Goal: Task Accomplishment & Management: Manage account settings

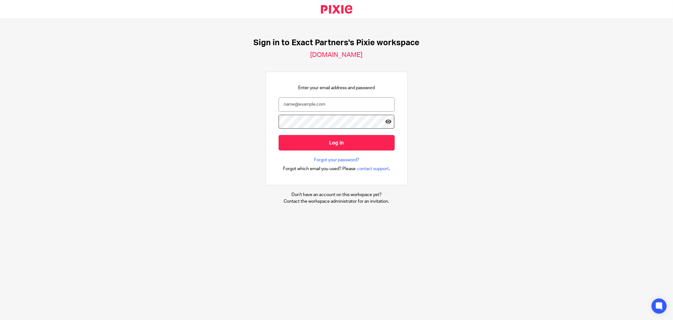
click at [0, 319] on nordpass-portal at bounding box center [0, 320] width 0 height 0
type input "ben@spada.cpa"
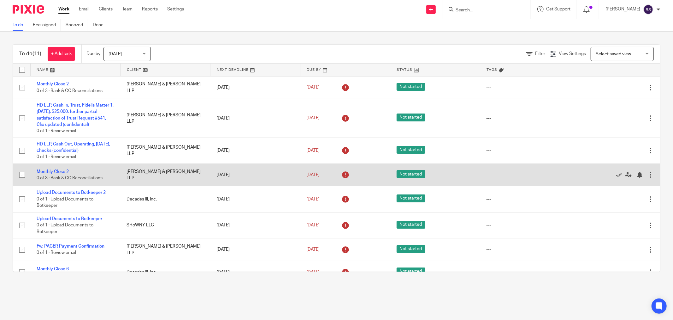
scroll to position [101, 0]
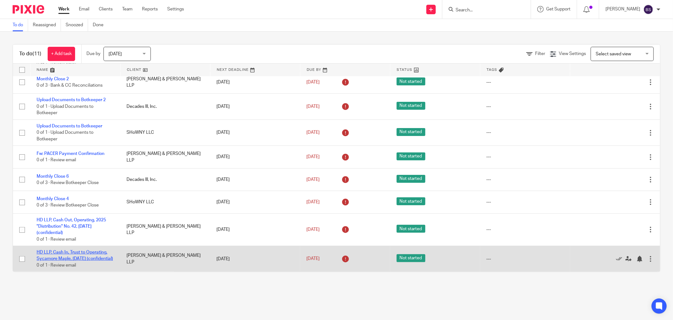
click at [77, 250] on link "HD LLP, Cash In, Trust to Operating, Sycamore Maple, [DATE] (confidential)" at bounding box center [75, 255] width 76 height 11
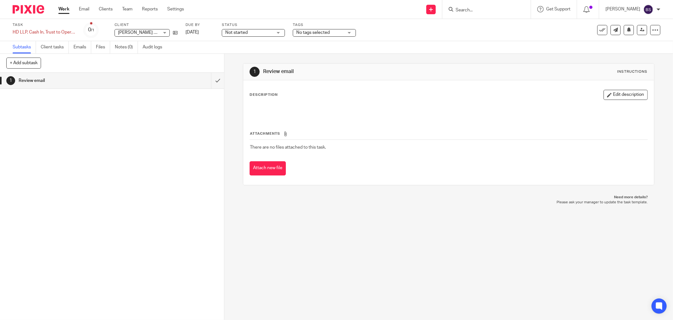
click at [73, 45] on ul "Subtasks Client tasks Emails Files Notes (0) Audit logs" at bounding box center [92, 47] width 159 height 12
click at [76, 46] on link "Emails" at bounding box center [83, 47] width 18 height 12
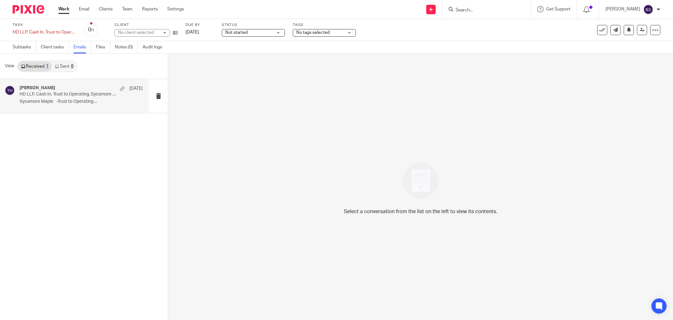
click at [68, 95] on p "HD LLP, Cash In, Trust to Operating, Sycamore Maple, 09.21.2025 (confidential)" at bounding box center [69, 94] width 99 height 5
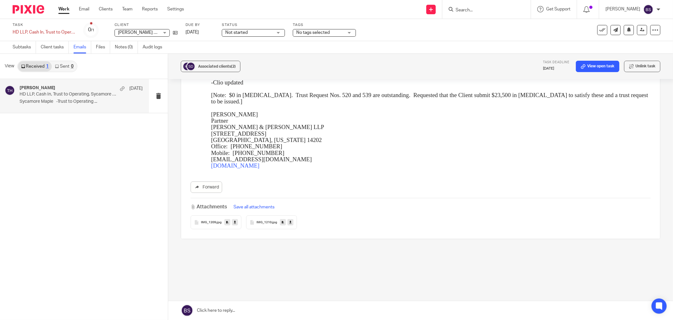
scroll to position [107, 0]
click at [212, 221] on span "IMG_1209" at bounding box center [208, 221] width 15 height 4
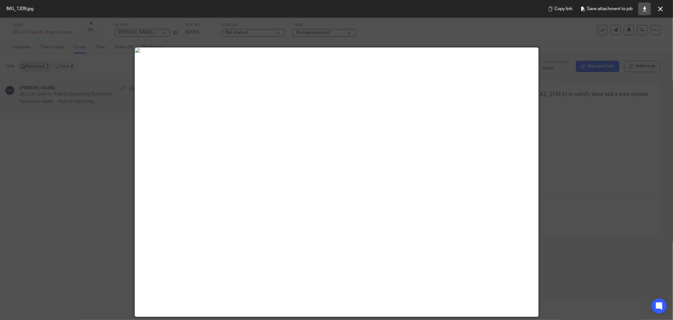
click at [643, 5] on link at bounding box center [645, 9] width 13 height 13
click at [664, 8] on button at bounding box center [660, 9] width 13 height 13
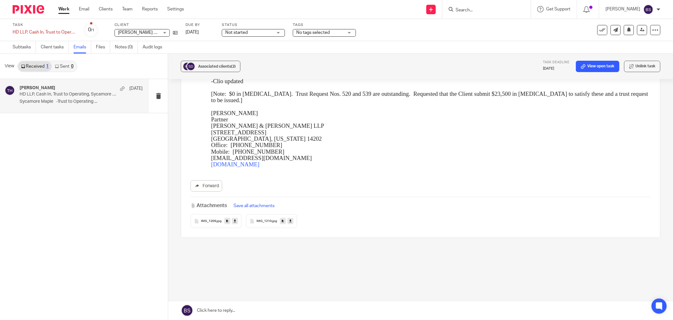
click at [270, 222] on span "IMG_1210" at bounding box center [264, 221] width 15 height 4
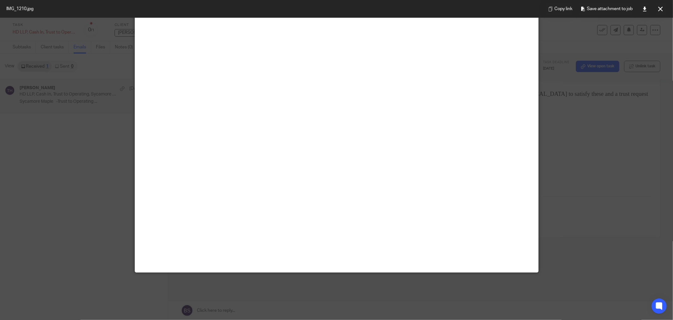
scroll to position [280, 0]
click at [644, 8] on icon at bounding box center [645, 9] width 5 height 5
click at [658, 5] on button at bounding box center [660, 9] width 13 height 13
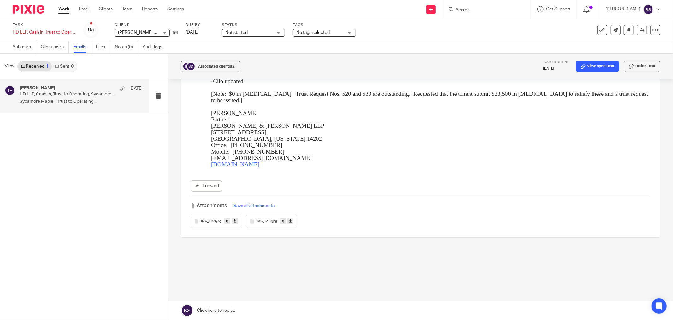
scroll to position [0, 0]
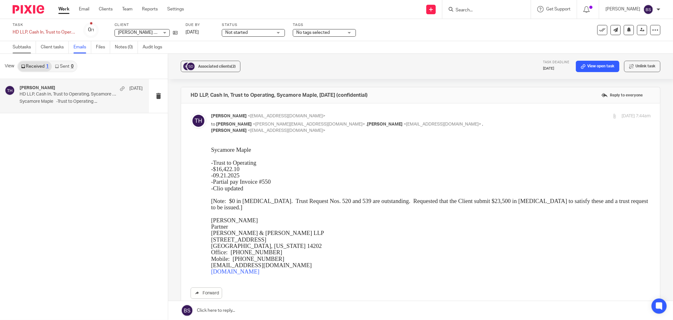
click at [20, 46] on link "Subtasks" at bounding box center [24, 47] width 23 height 12
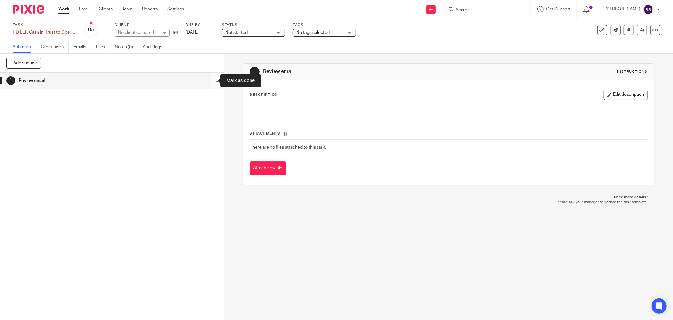
click at [210, 80] on input "submit" at bounding box center [112, 81] width 224 height 16
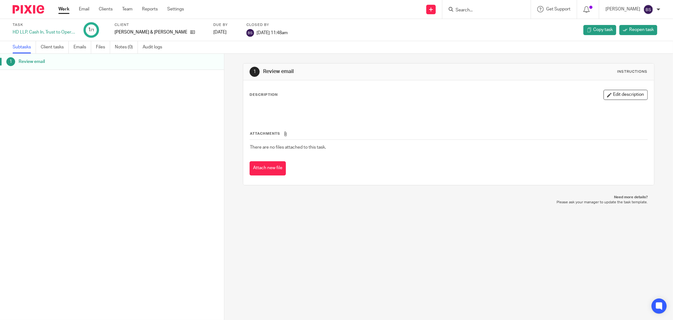
click at [64, 9] on link "Work" at bounding box center [63, 9] width 11 height 6
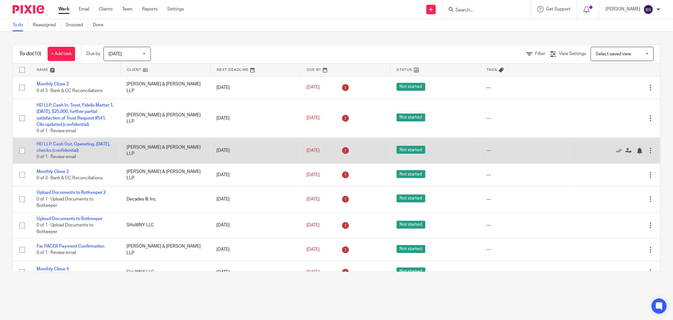
scroll to position [69, 0]
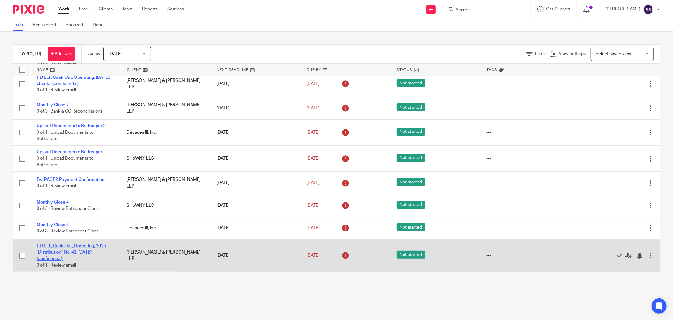
click at [95, 245] on link "HD LLP, Cash Out, Operating, 2025 "Distribution" No. 42, [DATE] (confidential)" at bounding box center [71, 251] width 69 height 17
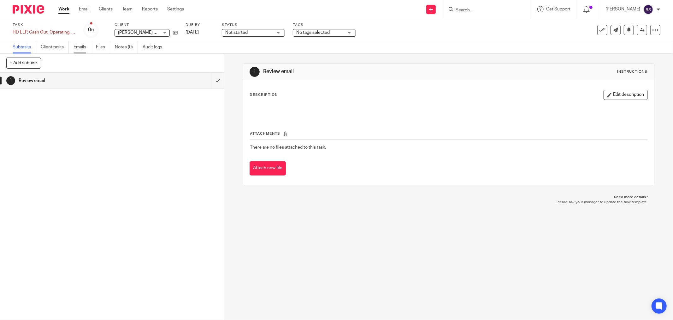
click at [82, 49] on link "Emails" at bounding box center [83, 47] width 18 height 12
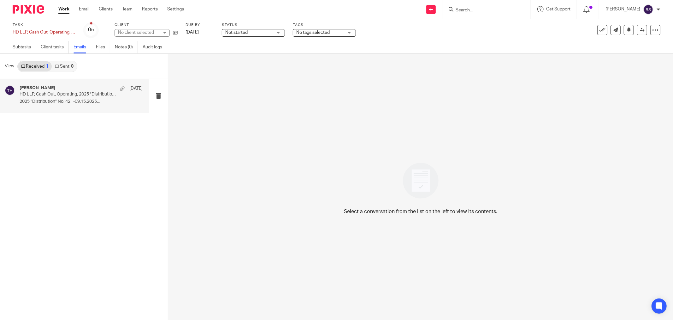
click at [90, 93] on p "HD LLP, Cash Out, Operating, 2025 "Distribution" No. 42, [DATE] (confidential)" at bounding box center [69, 94] width 99 height 5
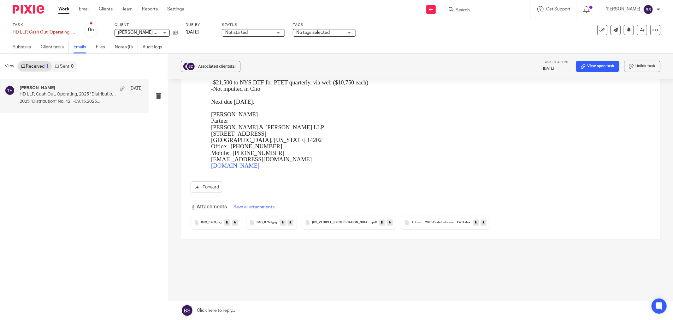
scroll to position [88, 0]
click at [209, 221] on span "IMG_0769" at bounding box center [208, 221] width 15 height 4
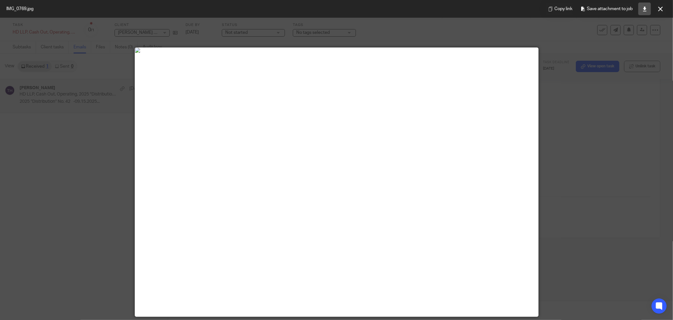
click at [649, 9] on link at bounding box center [645, 9] width 13 height 13
click at [662, 7] on icon at bounding box center [661, 9] width 5 height 5
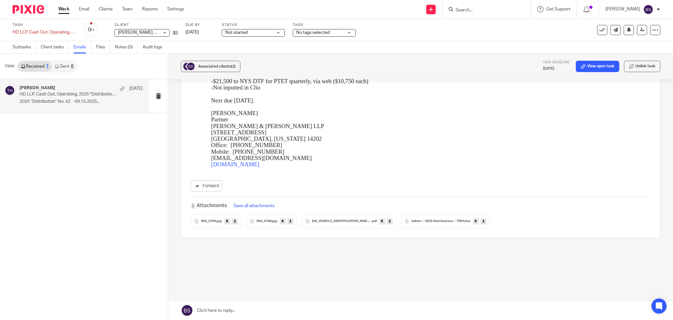
click at [269, 218] on div "IMG_0768 .jpg" at bounding box center [271, 221] width 51 height 14
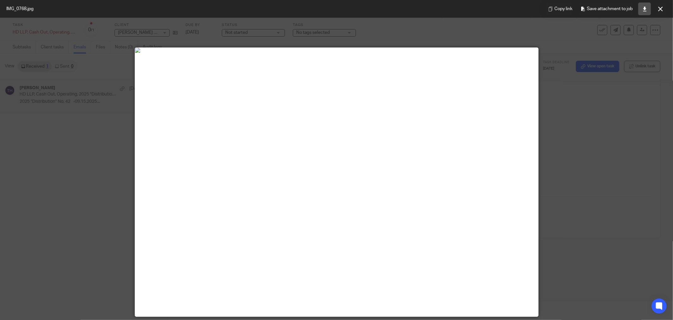
click at [643, 5] on link at bounding box center [645, 9] width 13 height 13
click at [661, 7] on icon at bounding box center [661, 9] width 5 height 5
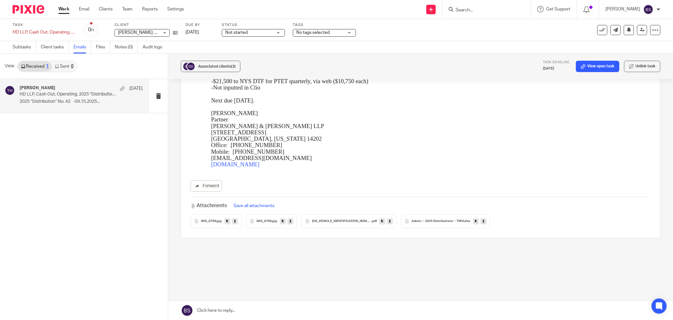
click at [342, 219] on span "PEET1757949168840" at bounding box center [341, 221] width 59 height 4
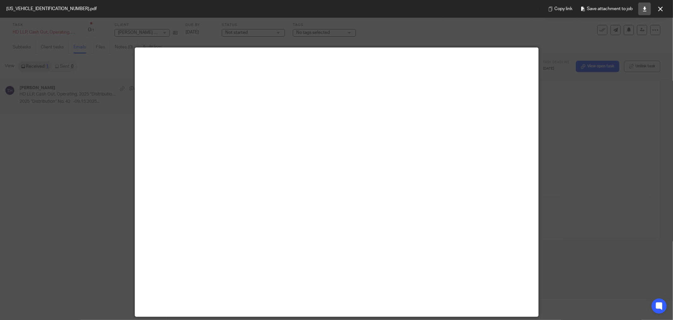
click at [645, 8] on icon at bounding box center [645, 9] width 5 height 5
click at [662, 10] on icon at bounding box center [661, 9] width 5 height 5
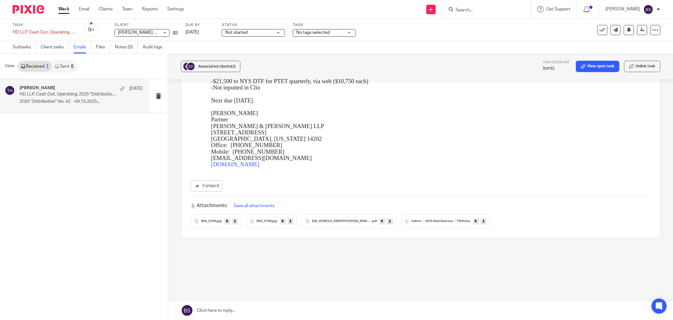
click at [419, 218] on div "Admin -- 2025 Distributions -- TWH .xlsx" at bounding box center [445, 221] width 89 height 14
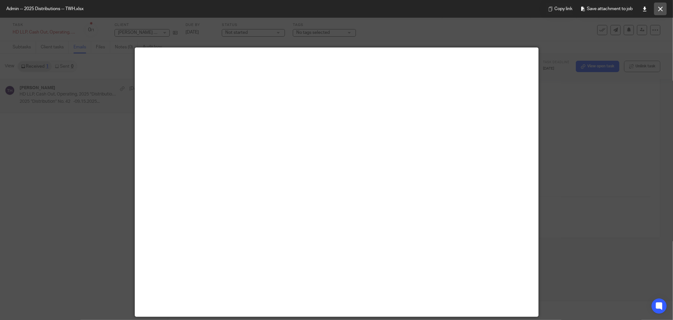
click at [659, 9] on icon at bounding box center [661, 9] width 5 height 5
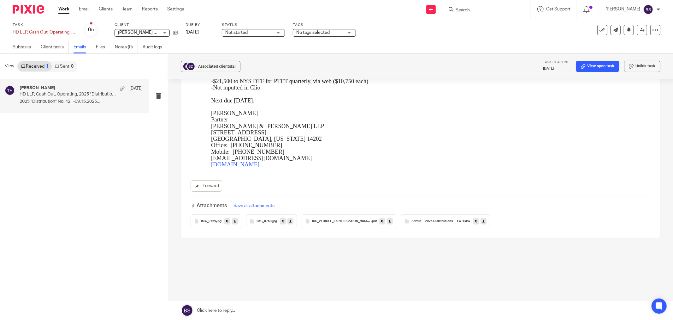
scroll to position [0, 0]
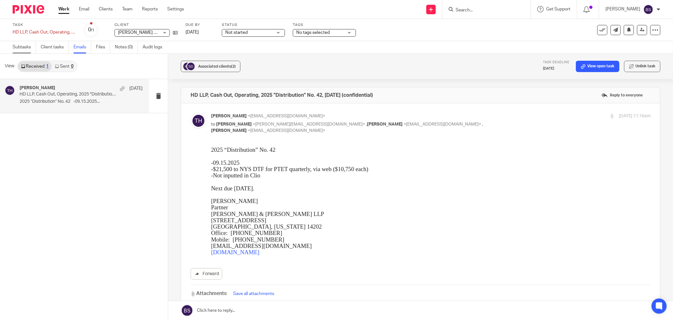
click at [25, 45] on link "Subtasks" at bounding box center [24, 47] width 23 height 12
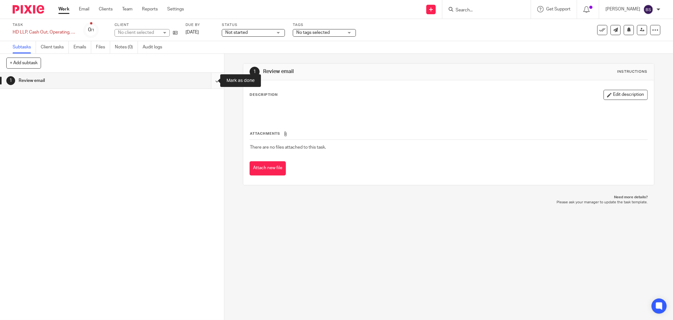
click at [210, 79] on input "submit" at bounding box center [112, 81] width 224 height 16
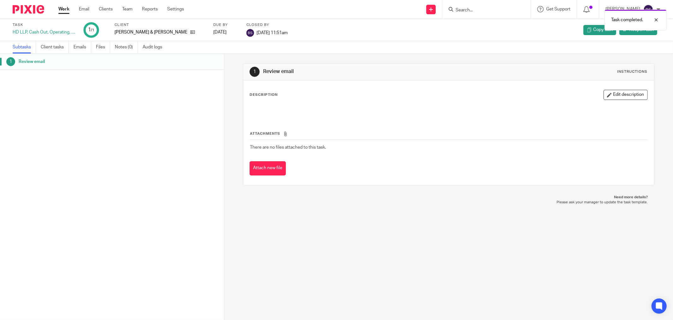
click at [62, 8] on link "Work" at bounding box center [63, 9] width 11 height 6
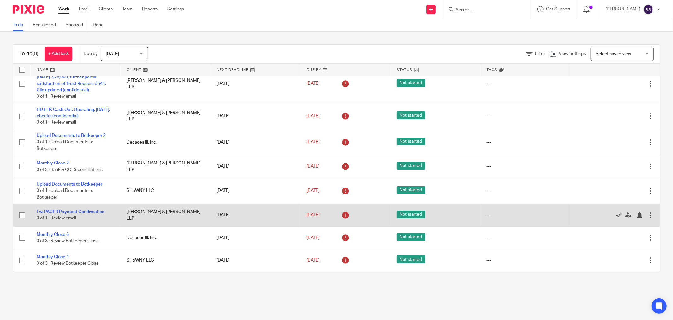
scroll to position [1, 0]
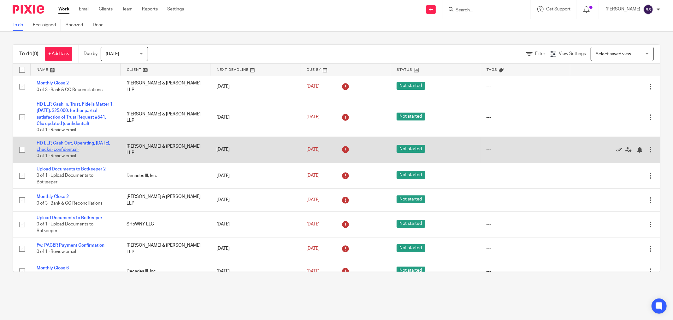
click at [61, 141] on link "HD LLP, Cash Out, Operating, [DATE], checks (confidential)" at bounding box center [74, 146] width 74 height 11
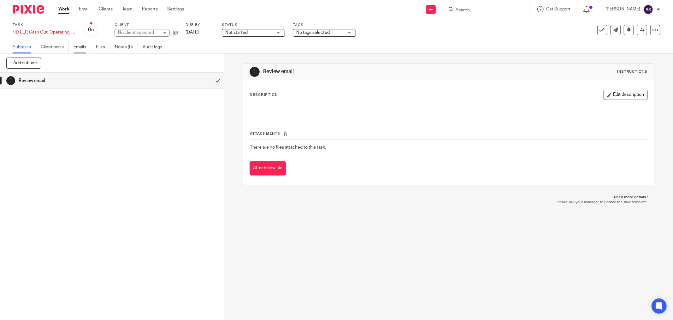
click at [85, 47] on link "Emails" at bounding box center [83, 47] width 18 height 12
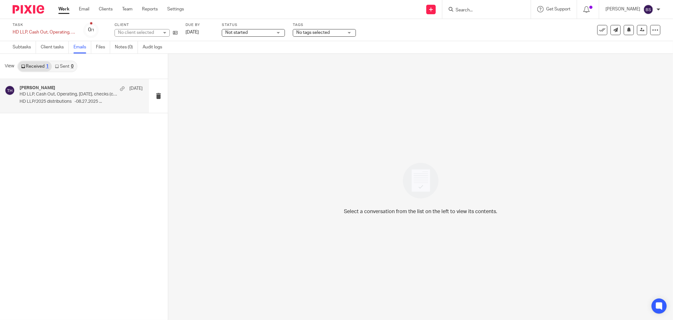
click at [75, 99] on div "[PERSON_NAME] [DATE] HD LLP, Cash Out, Operating, [DATE], checks (confidential)…" at bounding box center [81, 95] width 123 height 21
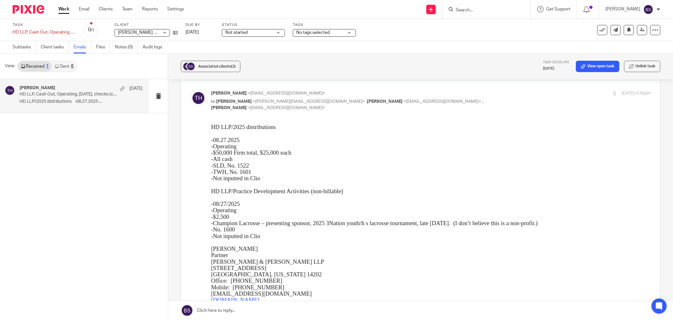
scroll to position [35, 0]
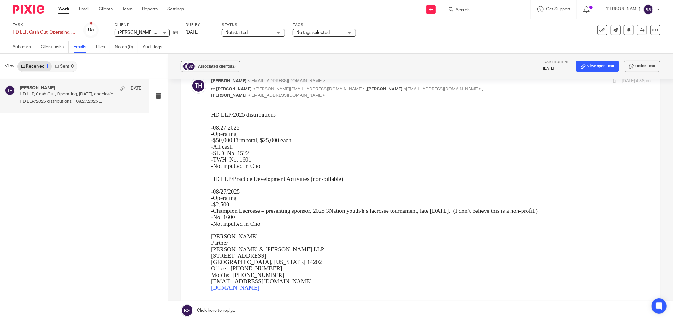
click at [62, 10] on link "Work" at bounding box center [63, 9] width 11 height 6
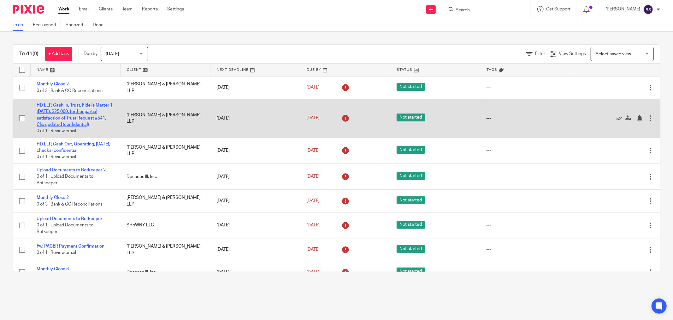
click at [74, 119] on link "HD LLP, Cash In, Trust, Fidelis Matter 1, [DATE], $25,000, further partial sati…" at bounding box center [75, 115] width 77 height 24
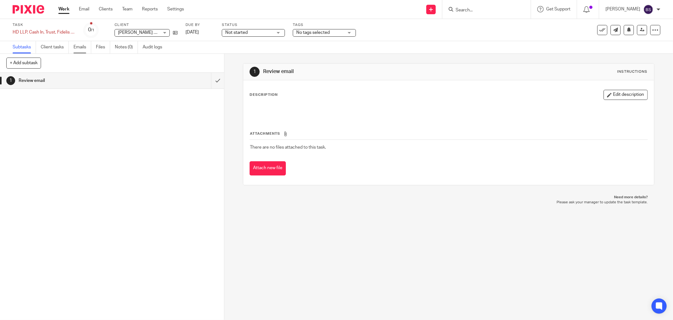
click at [81, 45] on link "Emails" at bounding box center [83, 47] width 18 height 12
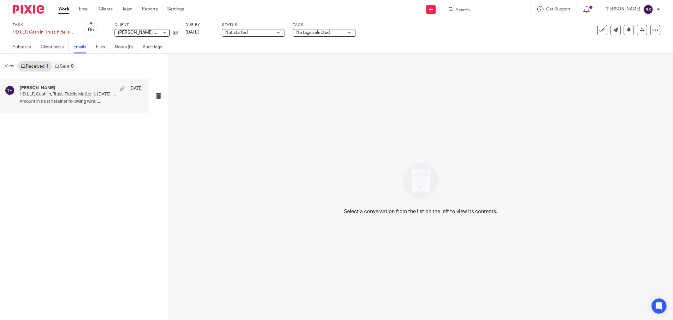
click at [73, 88] on div "Timothy Hoover Aug 25" at bounding box center [81, 88] width 123 height 6
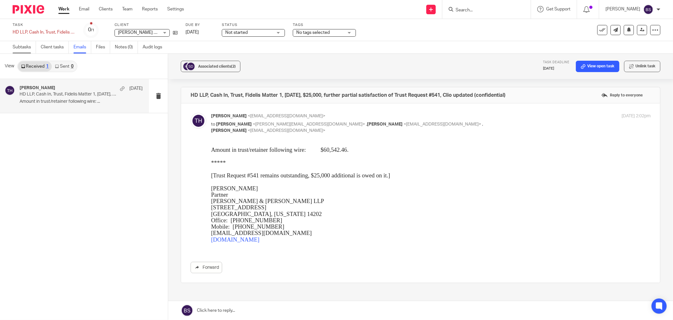
click at [23, 47] on link "Subtasks" at bounding box center [24, 47] width 23 height 12
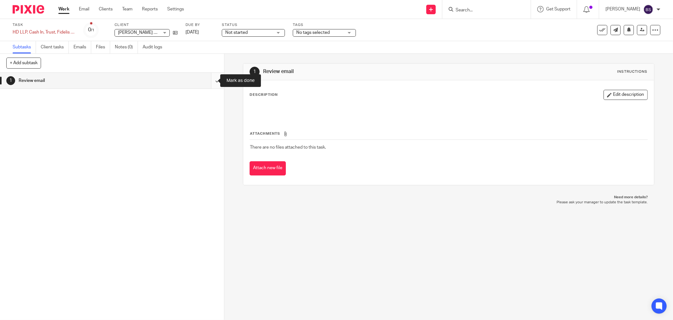
click at [214, 87] on input "submit" at bounding box center [112, 81] width 224 height 16
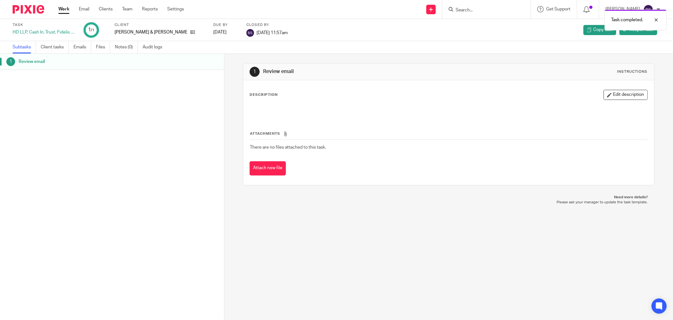
click at [67, 8] on link "Work" at bounding box center [63, 9] width 11 height 6
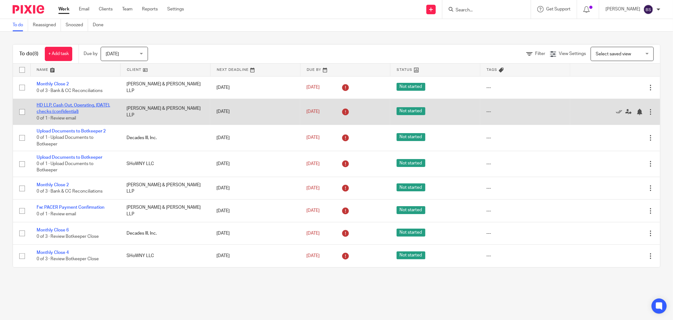
click at [78, 105] on link "HD LLP, Cash Out, Operating, [DATE], checks (confidential)" at bounding box center [74, 108] width 74 height 11
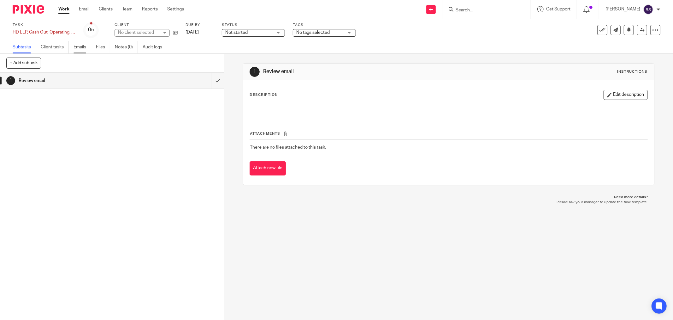
click at [78, 44] on link "Emails" at bounding box center [83, 47] width 18 height 12
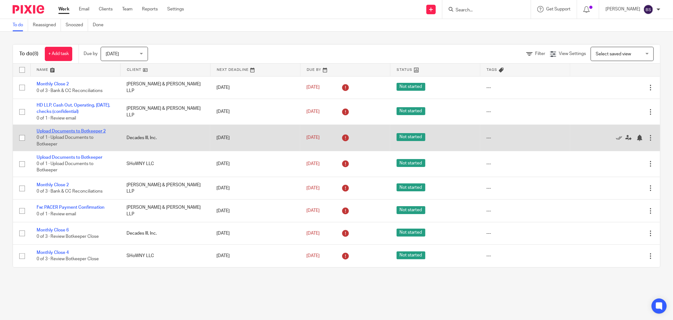
click at [65, 131] on link "Upload Documents to Botkeeper 2" at bounding box center [71, 131] width 69 height 4
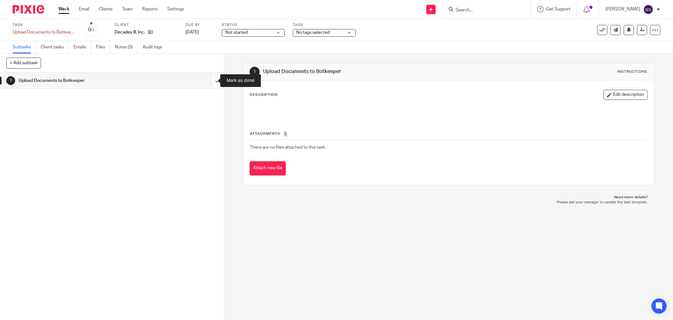
click at [210, 81] on input "submit" at bounding box center [112, 81] width 224 height 16
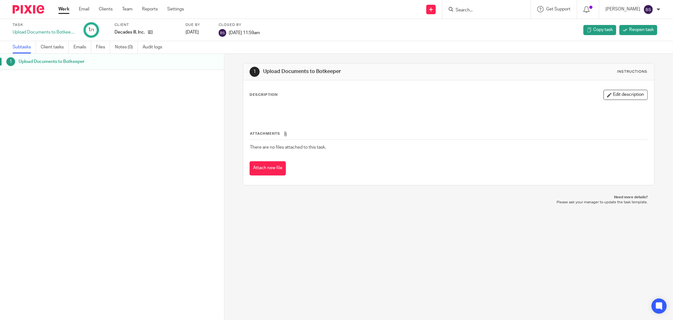
click at [63, 10] on link "Work" at bounding box center [63, 9] width 11 height 6
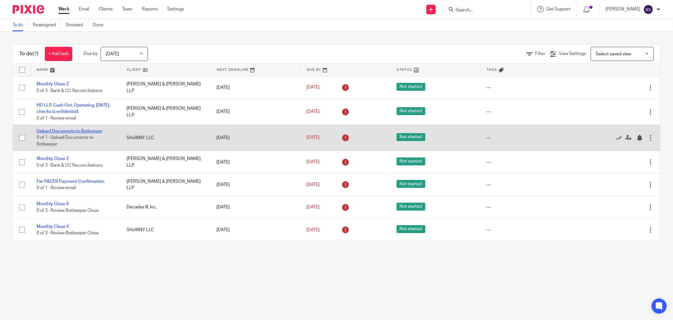
click at [97, 130] on link "Upload Documents to Botkeeper" at bounding box center [70, 131] width 66 height 4
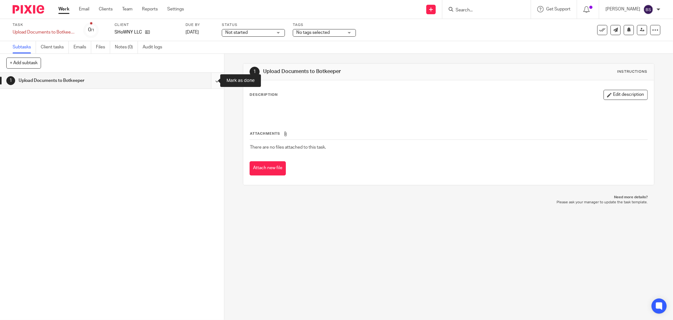
click at [210, 80] on input "submit" at bounding box center [112, 81] width 224 height 16
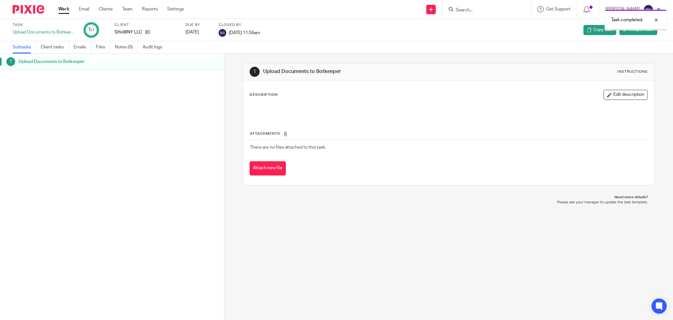
click at [66, 8] on link "Work" at bounding box center [63, 9] width 11 height 6
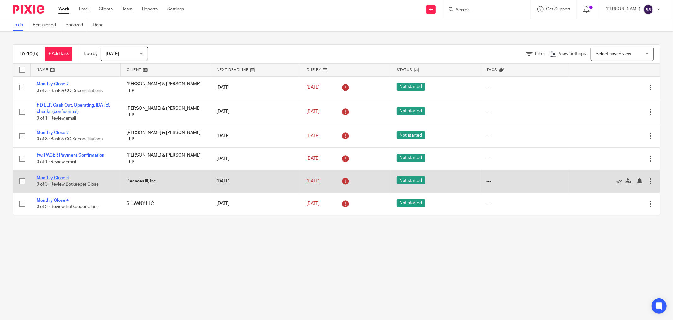
click at [61, 178] on link "Monthly Close 6" at bounding box center [53, 178] width 32 height 4
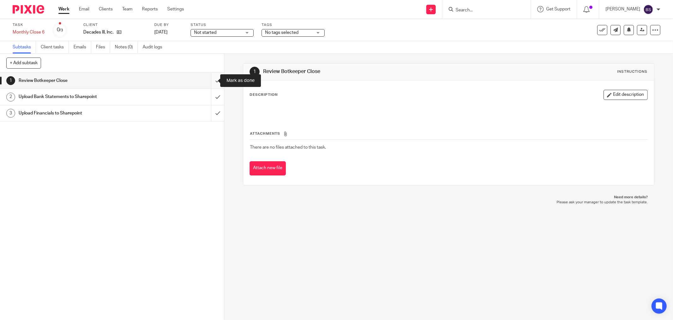
click at [208, 78] on input "submit" at bounding box center [112, 81] width 224 height 16
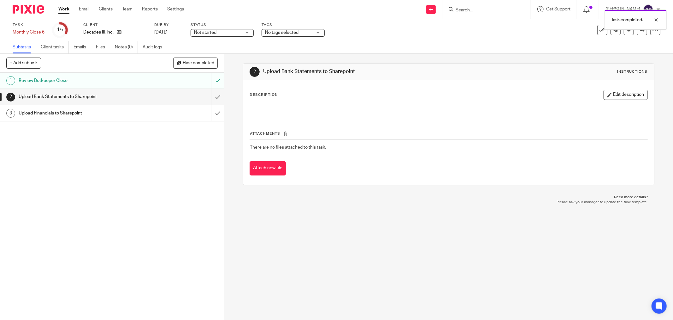
click at [210, 97] on input "submit" at bounding box center [112, 97] width 224 height 16
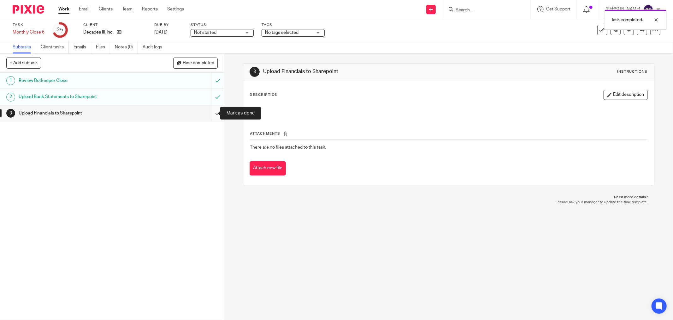
click at [209, 107] on input "submit" at bounding box center [112, 113] width 224 height 16
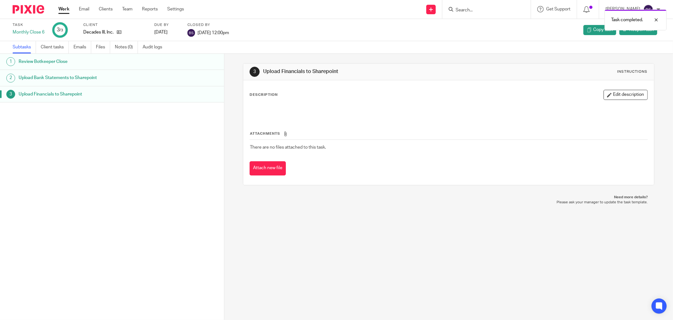
click at [67, 9] on link "Work" at bounding box center [63, 9] width 11 height 6
